Goal: Task Accomplishment & Management: Manage account settings

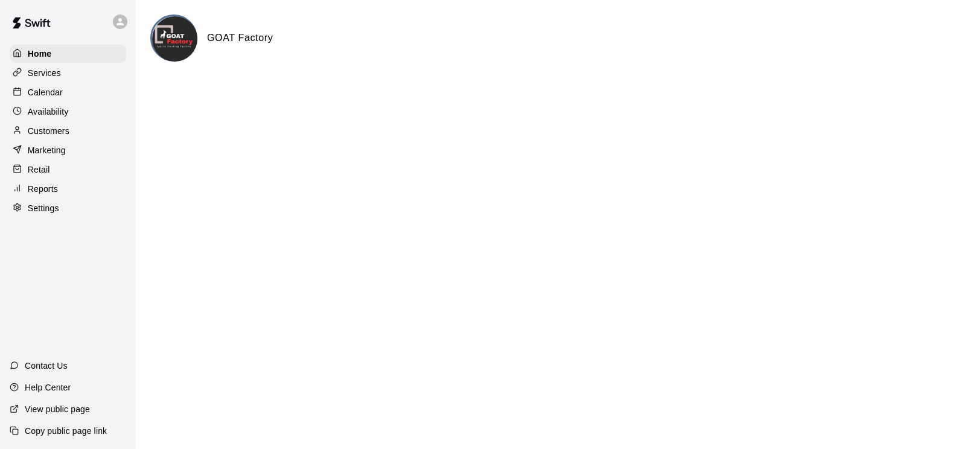
click at [50, 77] on p "Services" at bounding box center [44, 73] width 33 height 12
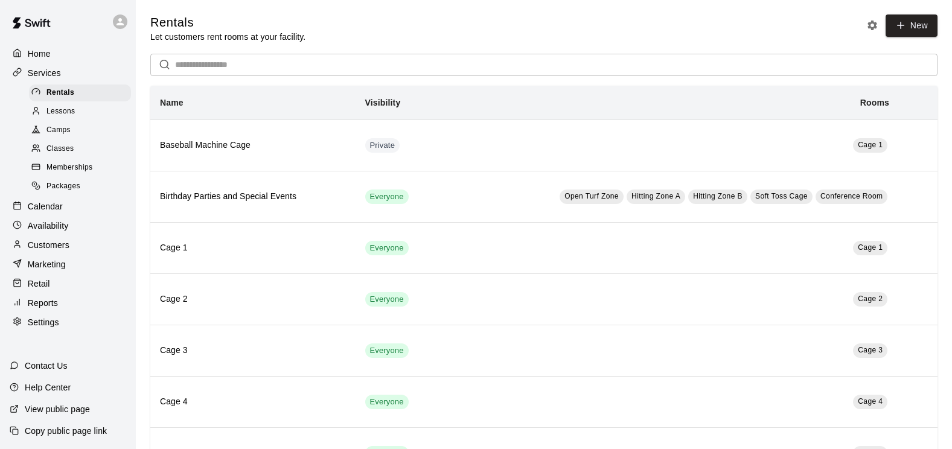
click at [62, 173] on span "Memberships" at bounding box center [70, 168] width 46 height 12
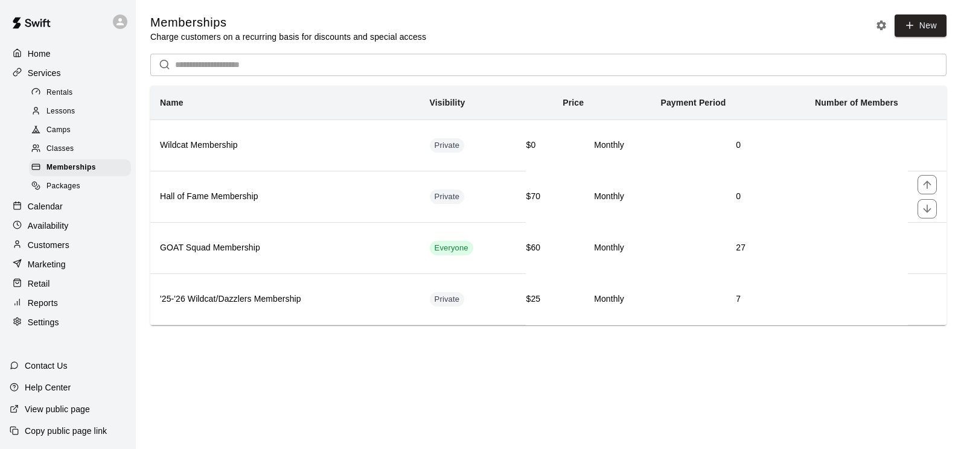
click at [248, 205] on th "Hall of Fame Membership" at bounding box center [285, 196] width 270 height 51
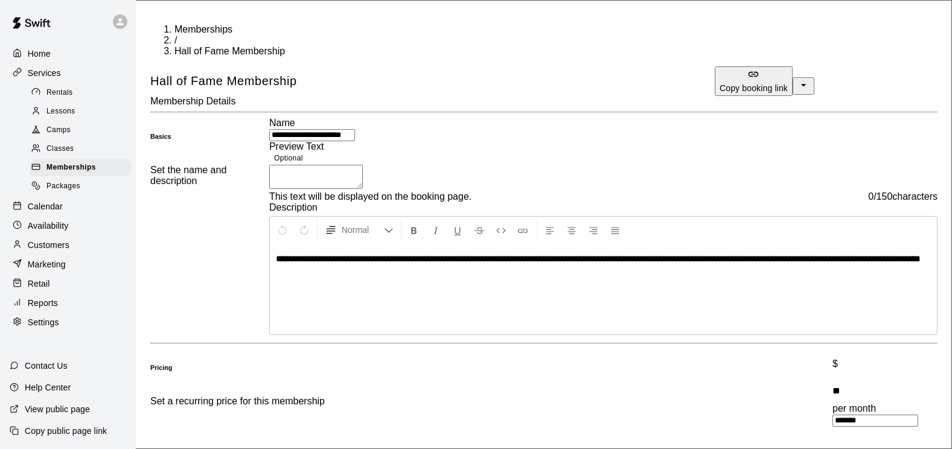
click at [805, 79] on icon "select merge strategy" at bounding box center [804, 85] width 12 height 12
click at [269, 234] on div "Basics Set the name and description" at bounding box center [209, 228] width 119 height 220
